Goal: Task Accomplishment & Management: Complete application form

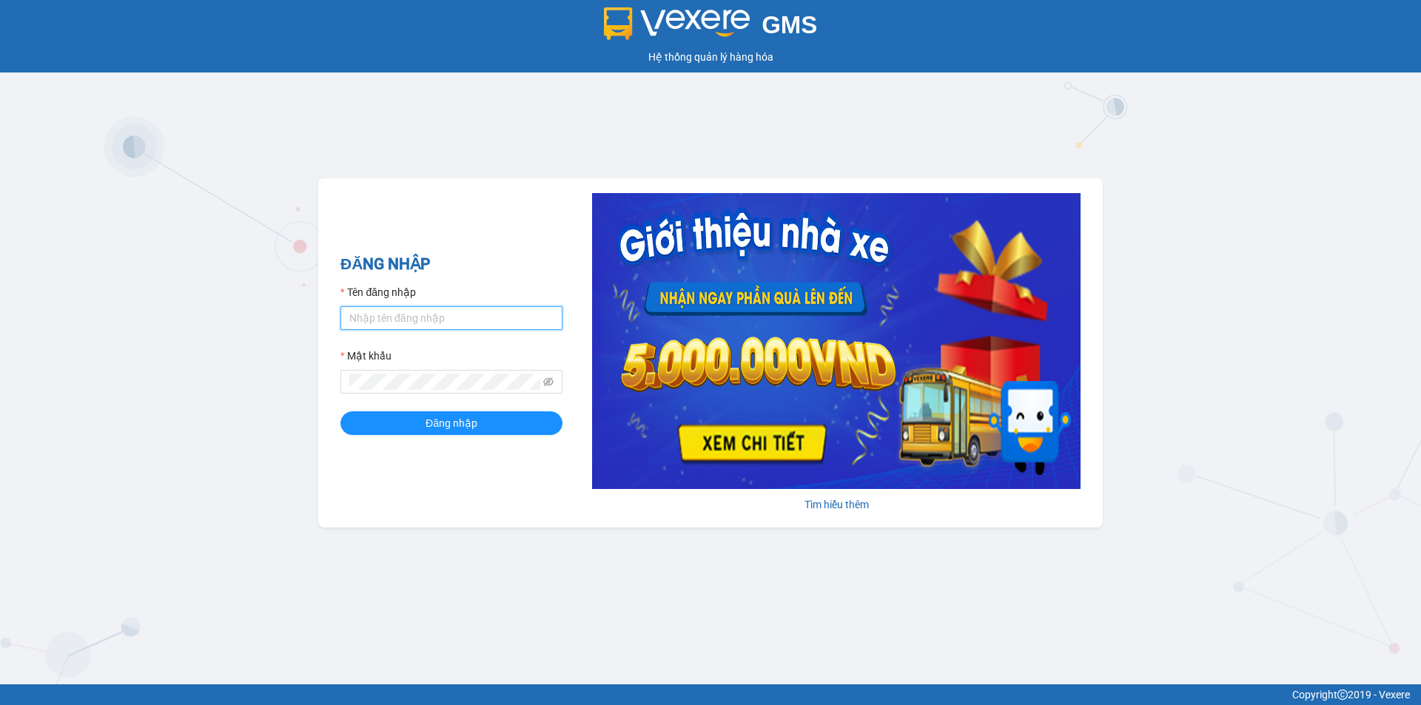
click at [396, 315] on input "Tên đăng nhập" at bounding box center [452, 318] width 222 height 24
type input "nhaxe.vtd"
click at [546, 378] on icon "eye-invisible" at bounding box center [548, 382] width 10 height 10
click at [468, 420] on span "Đăng nhập" at bounding box center [452, 423] width 52 height 16
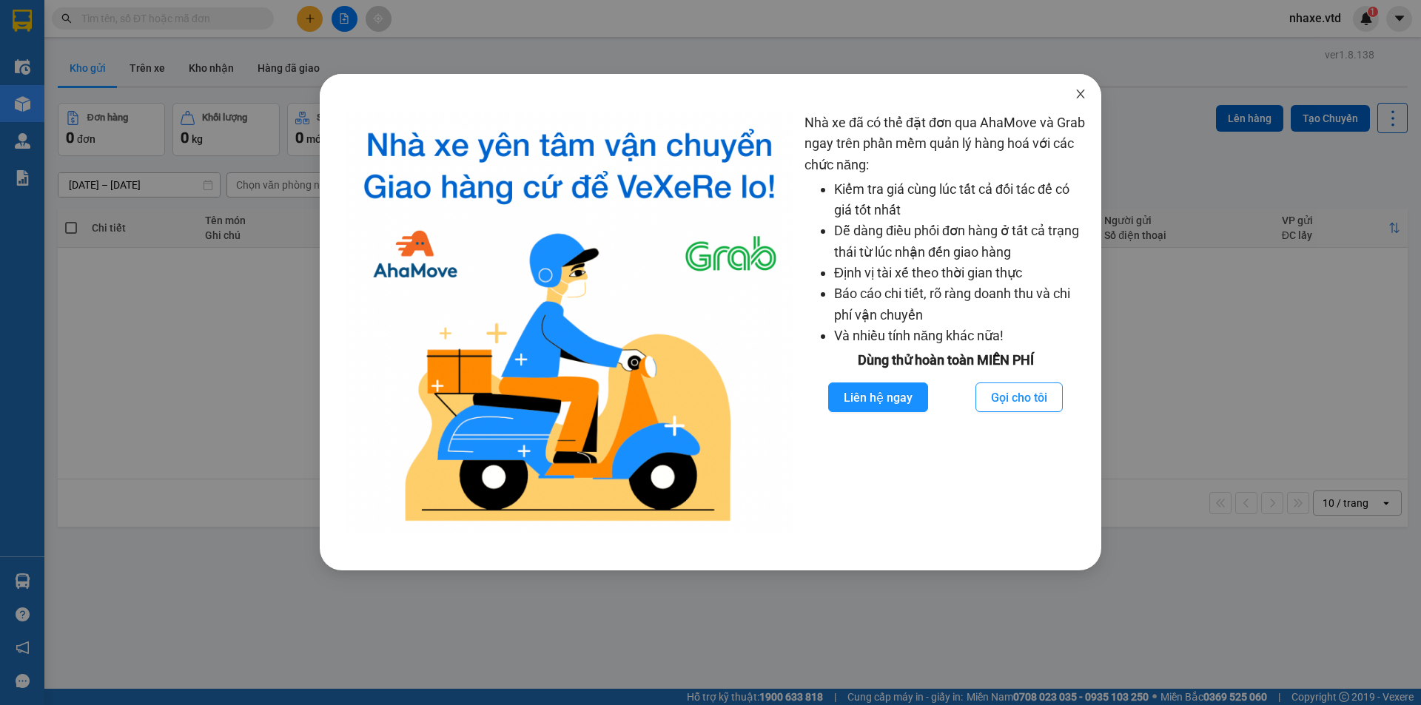
click at [1080, 94] on icon "close" at bounding box center [1080, 94] width 8 height 9
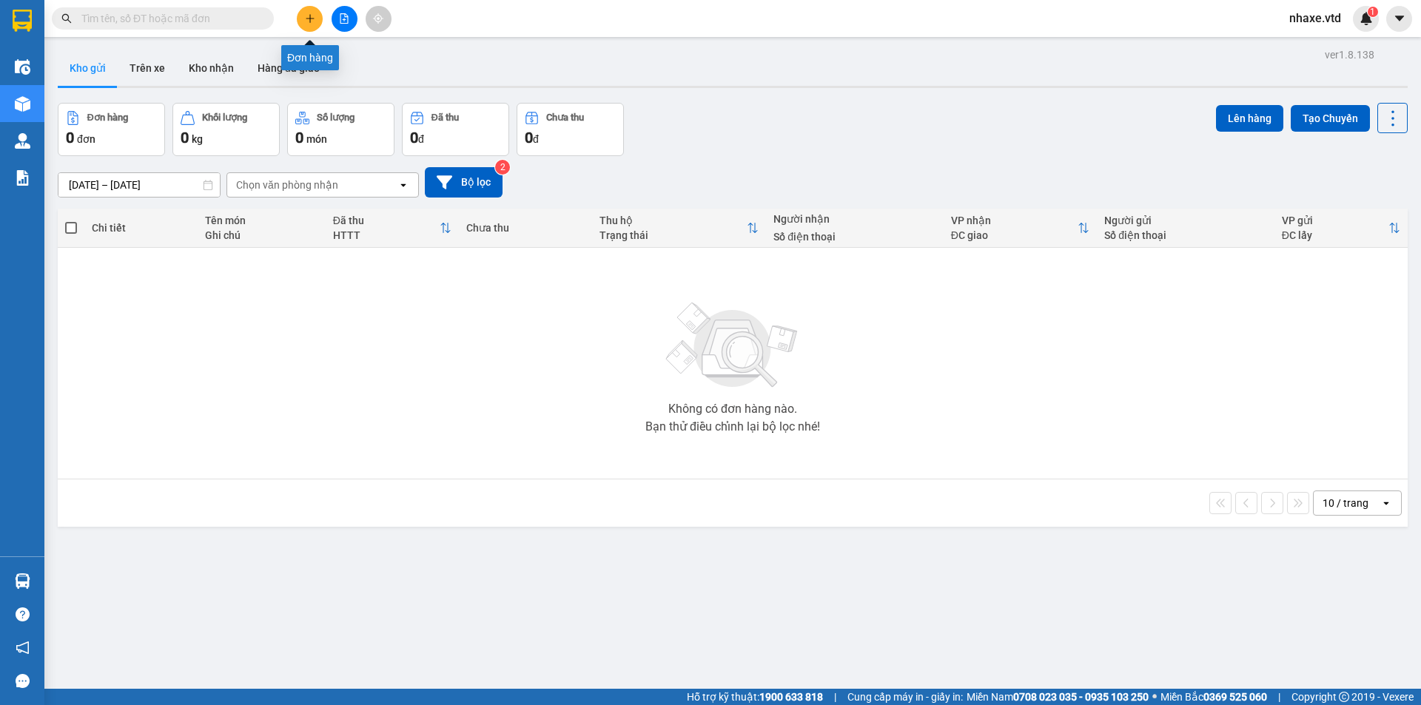
click at [311, 17] on icon "plus" at bounding box center [310, 18] width 10 height 10
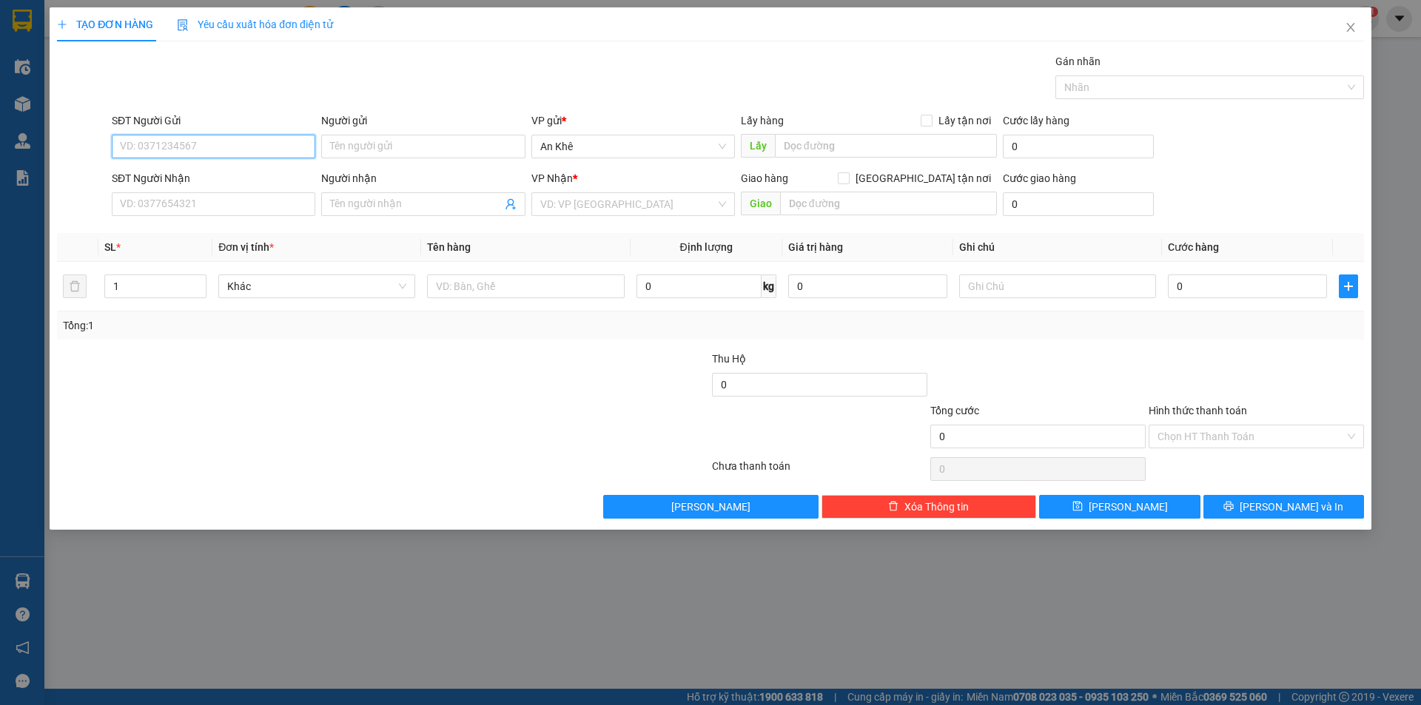
click at [251, 151] on input "SĐT Người Gửi" at bounding box center [214, 147] width 204 height 24
click at [228, 177] on div "0869603154" at bounding box center [214, 176] width 186 height 16
type input "0869603154"
type input "0335784044"
type input "[PERSON_NAME]"
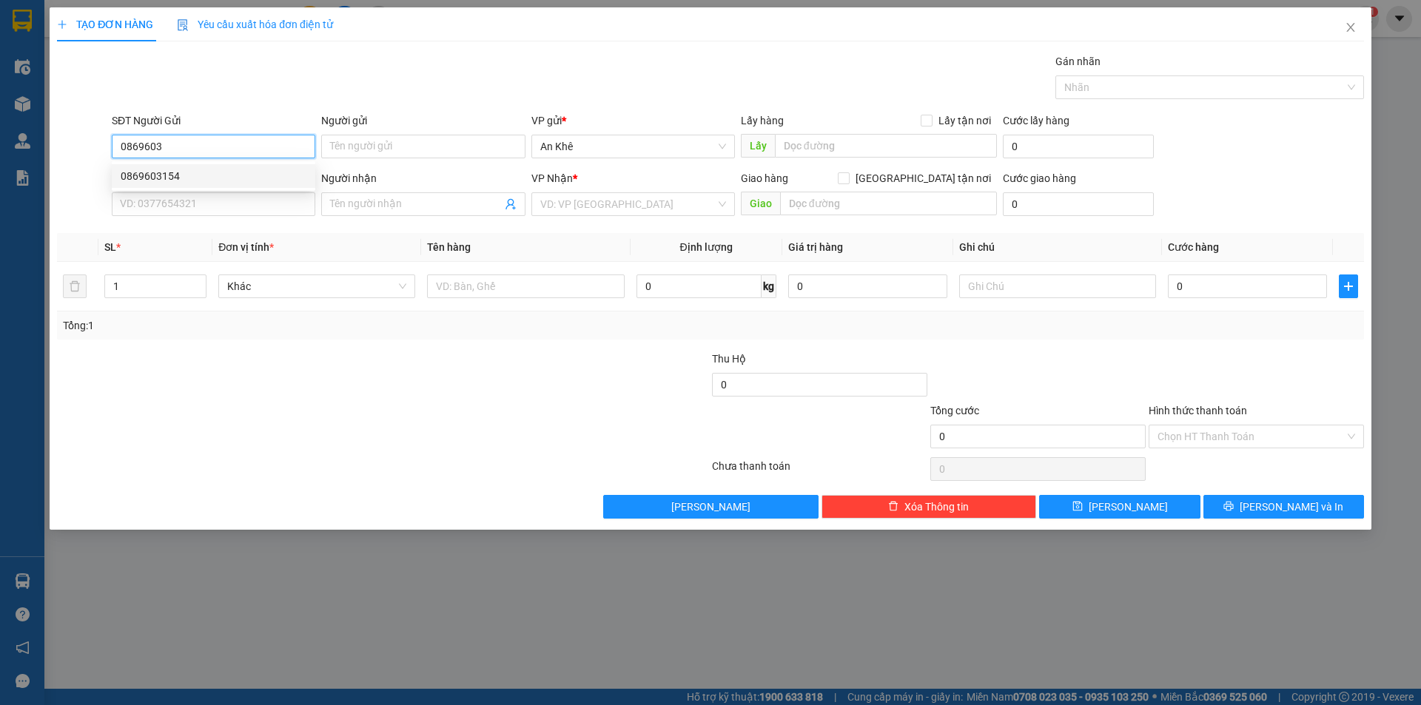
type input "eo on"
click at [295, 289] on span "Bất kỳ" at bounding box center [316, 286] width 179 height 22
type input "0869603154"
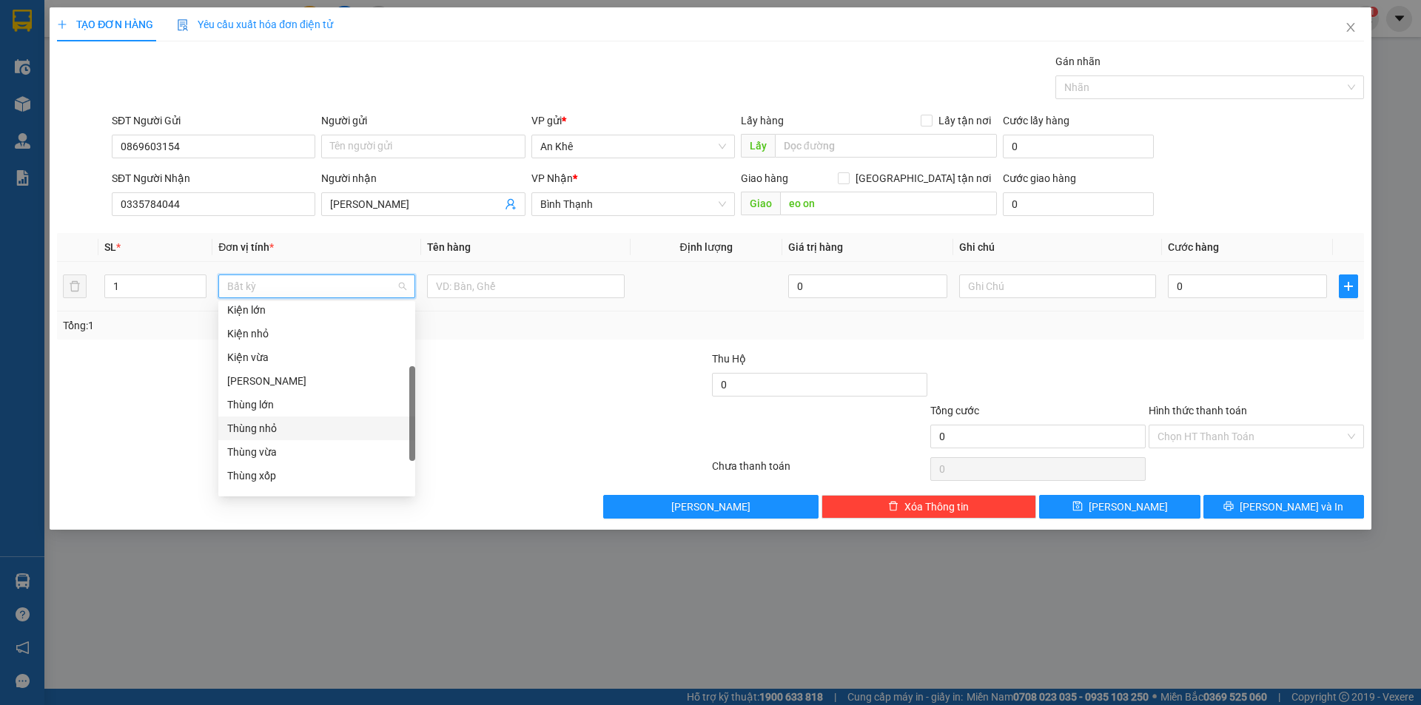
scroll to position [222, 0]
click at [278, 378] on div "Thùng vừa" at bounding box center [316, 378] width 179 height 16
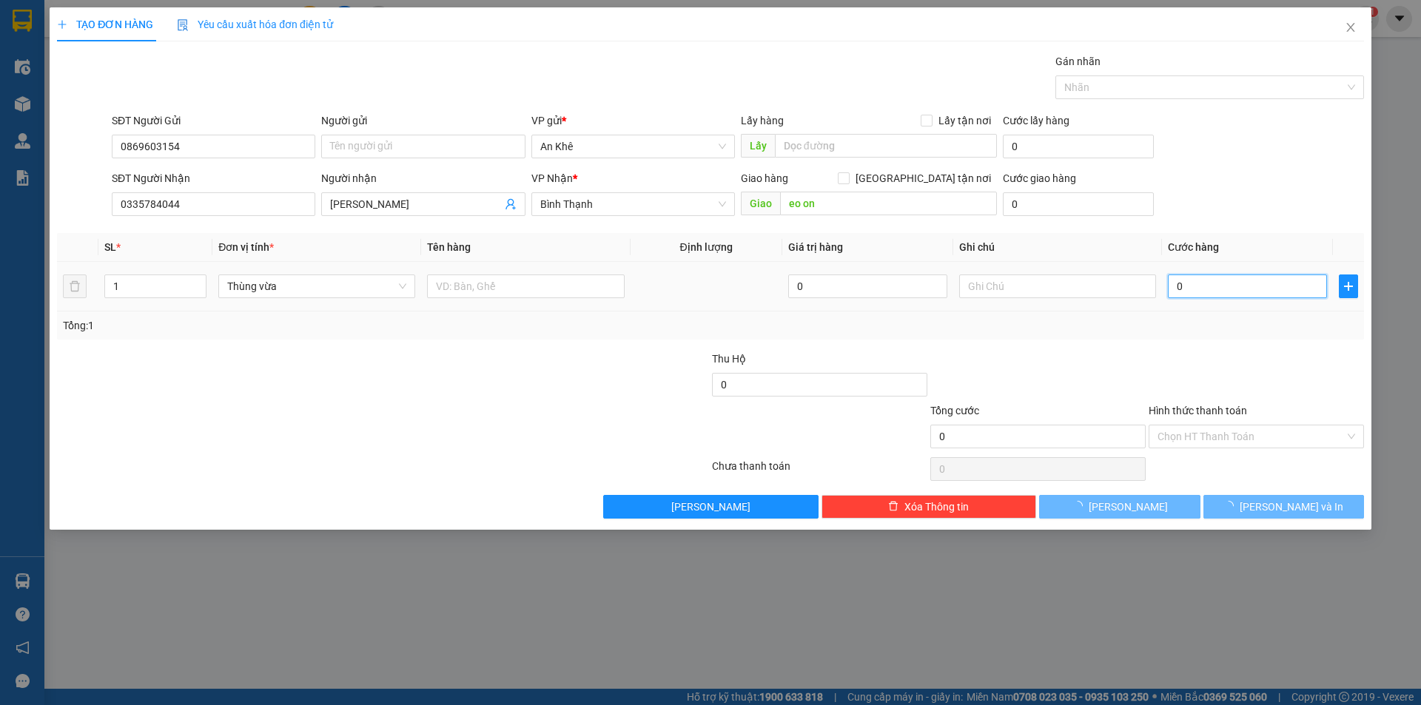
click at [1277, 286] on input "0" at bounding box center [1247, 287] width 159 height 24
type input "5"
type input "50"
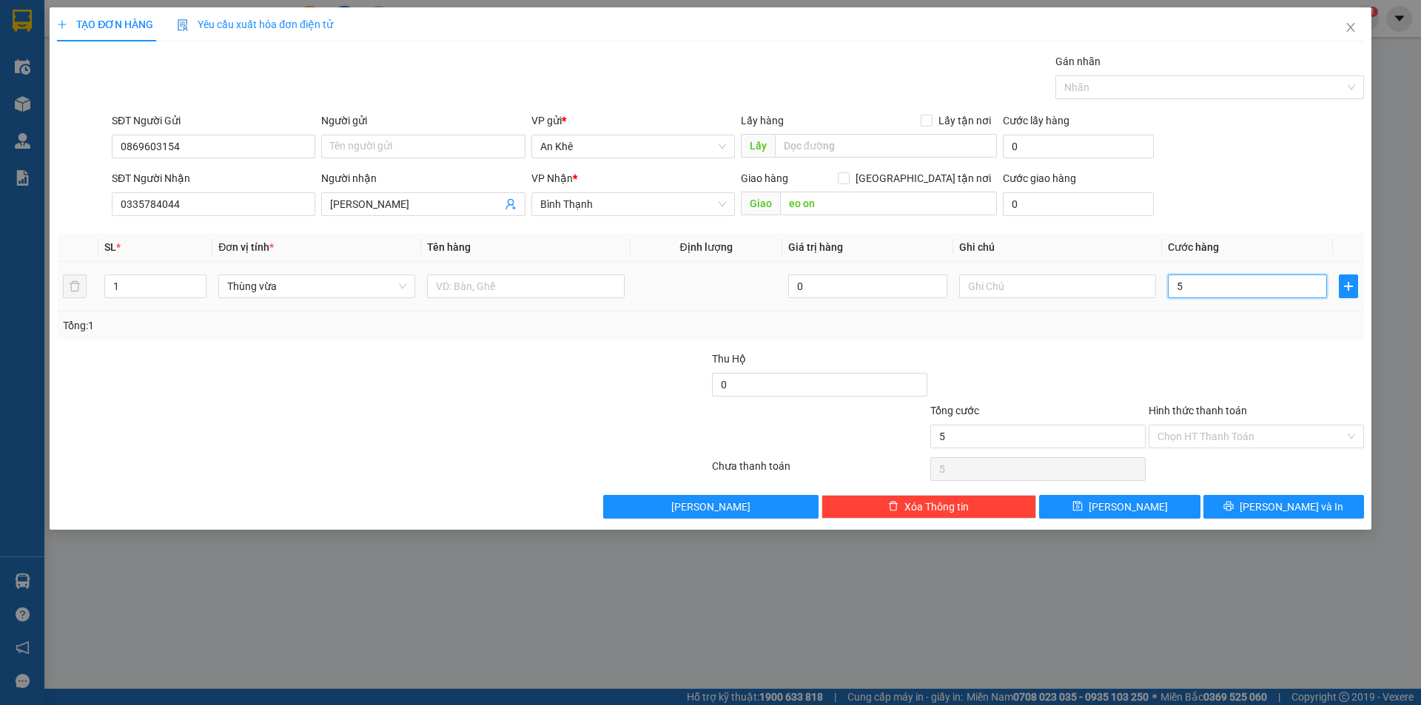
type input "50"
type input "500"
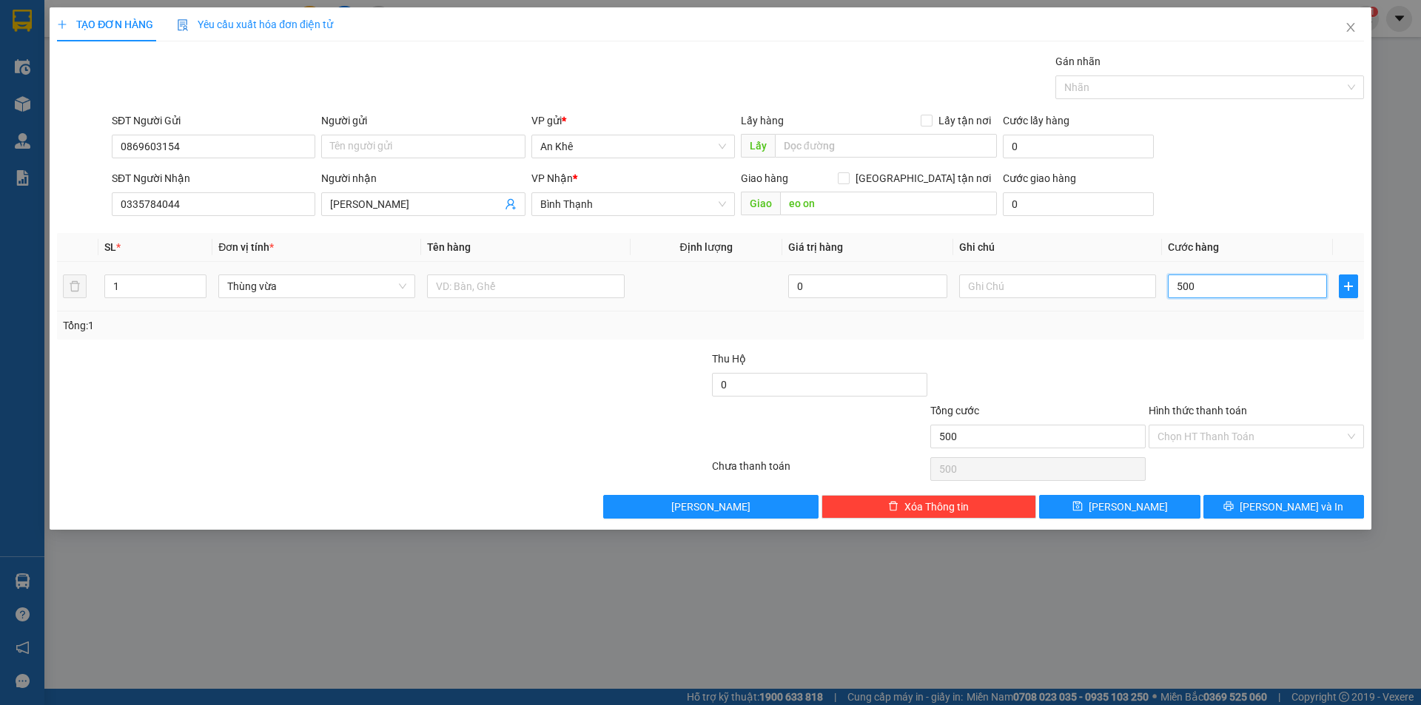
type input "5.000"
type input "50.000"
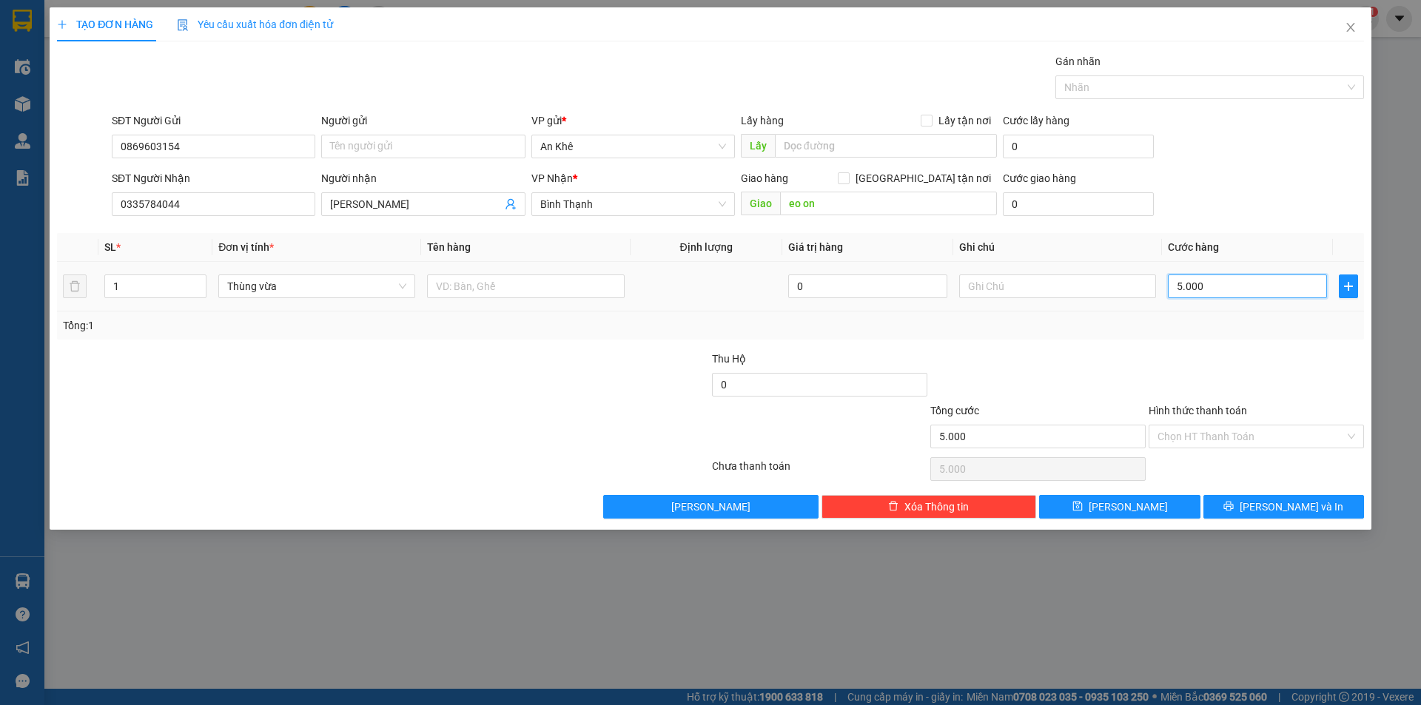
type input "50.000"
click at [1241, 431] on input "Hình thức thanh toán" at bounding box center [1251, 437] width 187 height 22
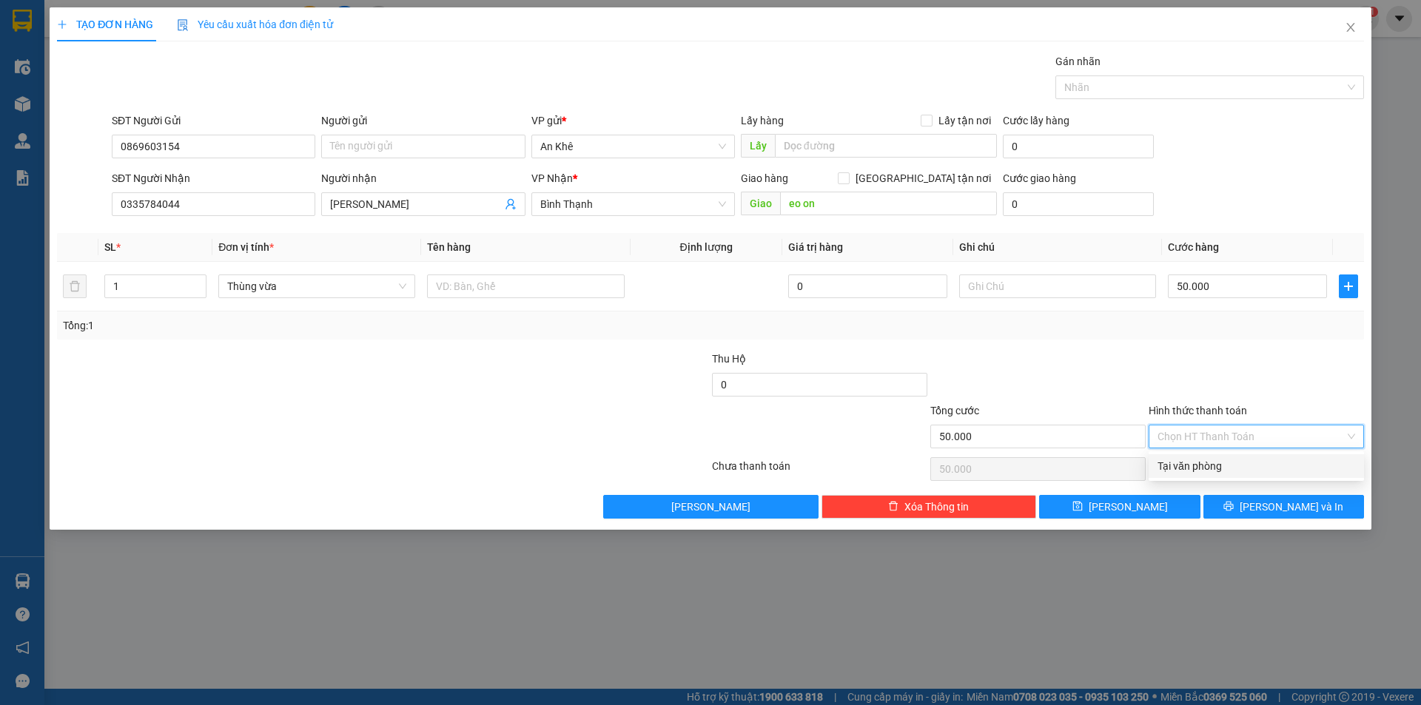
click at [1226, 464] on div "Tại văn phòng" at bounding box center [1257, 466] width 198 height 16
type input "0"
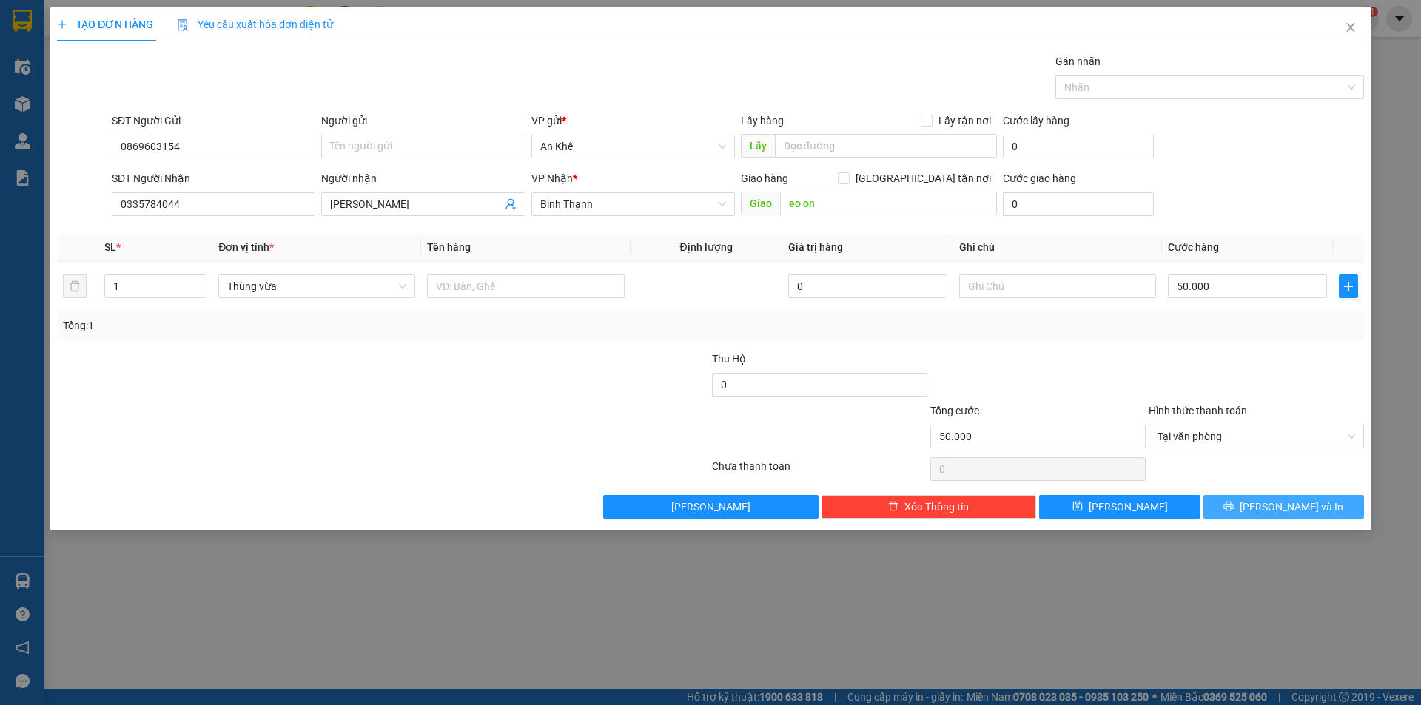
click at [1234, 508] on icon "printer" at bounding box center [1229, 507] width 10 height 10
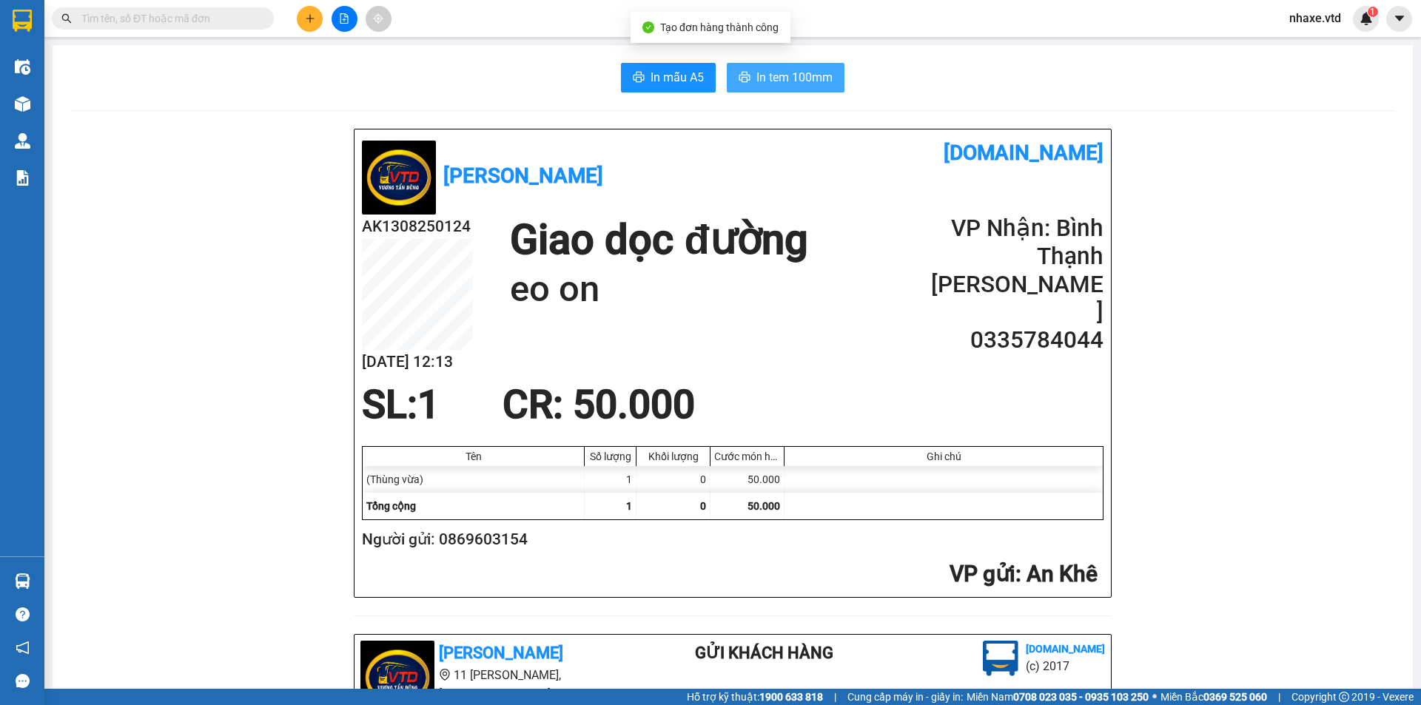
click at [810, 78] on span "In tem 100mm" at bounding box center [795, 77] width 76 height 19
